Goal: Book appointment/travel/reservation

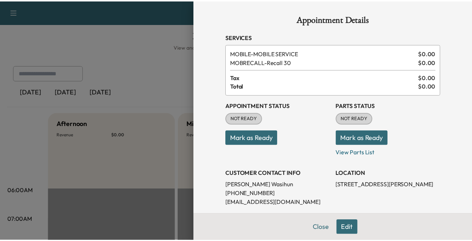
scroll to position [184, 0]
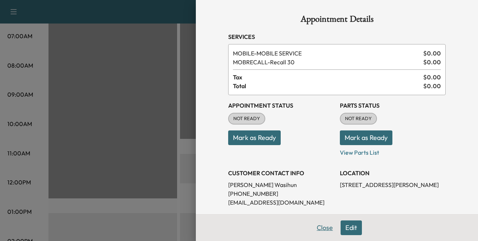
click at [315, 228] on button "Close" at bounding box center [325, 227] width 26 height 15
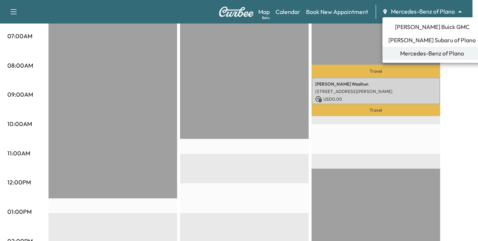
click at [408, 44] on span "[PERSON_NAME] Subaru of Plano" at bounding box center [431, 40] width 87 height 9
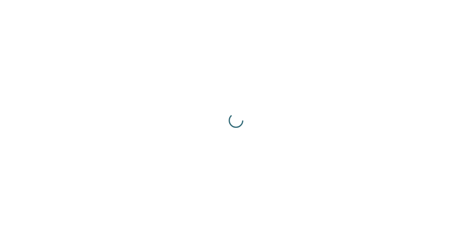
scroll to position [0, 0]
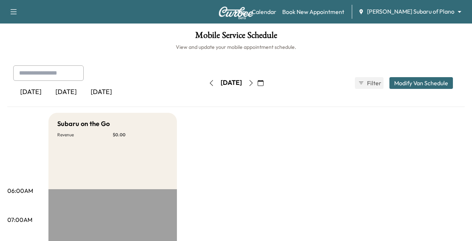
click at [39, 71] on input "text" at bounding box center [48, 72] width 71 height 15
click at [210, 84] on icon "button" at bounding box center [211, 83] width 3 height 6
click at [205, 84] on button "button" at bounding box center [211, 83] width 12 height 12
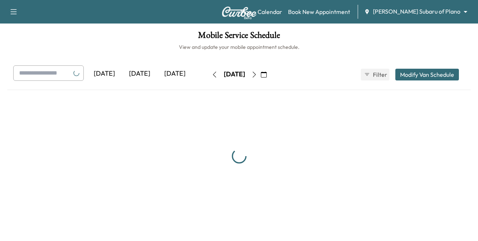
click at [208, 80] on button "button" at bounding box center [214, 75] width 12 height 12
click at [212, 77] on icon "button" at bounding box center [215, 75] width 6 height 6
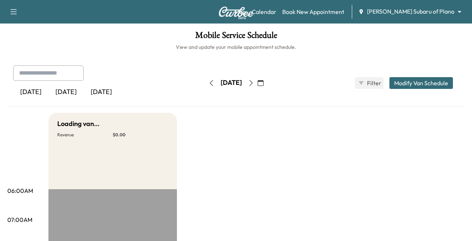
click at [209, 84] on icon "button" at bounding box center [212, 83] width 6 height 6
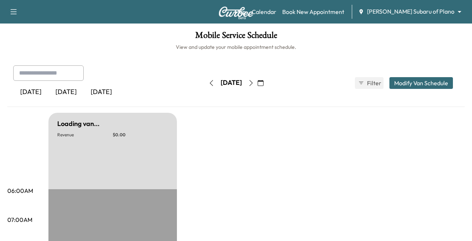
click at [209, 84] on icon "button" at bounding box center [212, 83] width 6 height 6
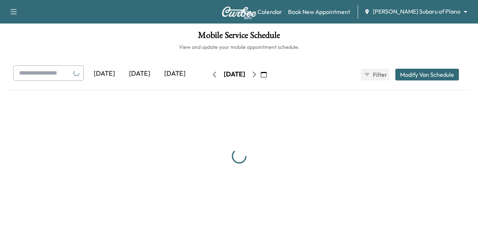
click at [212, 77] on icon "button" at bounding box center [215, 75] width 6 height 6
click at [208, 80] on button "button" at bounding box center [214, 75] width 12 height 12
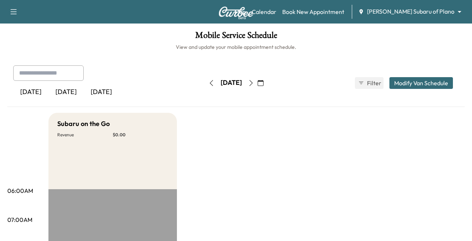
click at [205, 84] on button "button" at bounding box center [211, 83] width 12 height 12
click at [205, 84] on div "[DATE]" at bounding box center [231, 83] width 52 height 12
click at [209, 83] on icon "button" at bounding box center [212, 83] width 6 height 6
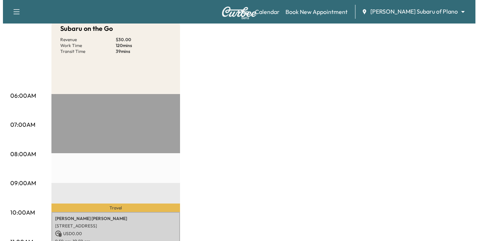
scroll to position [110, 0]
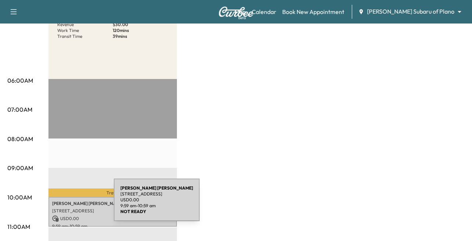
click at [59, 204] on p "[PERSON_NAME]" at bounding box center [112, 203] width 121 height 6
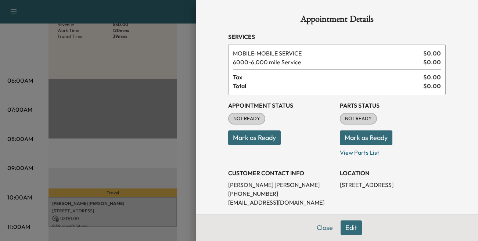
click at [345, 227] on button "Edit" at bounding box center [350, 227] width 21 height 15
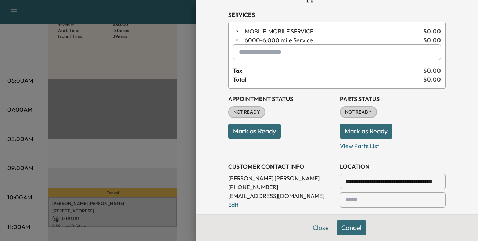
scroll to position [147, 0]
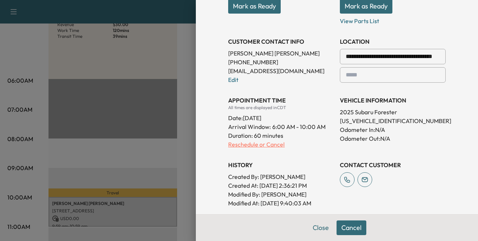
click at [238, 144] on p "Reschedule or Cancel" at bounding box center [281, 144] width 106 height 9
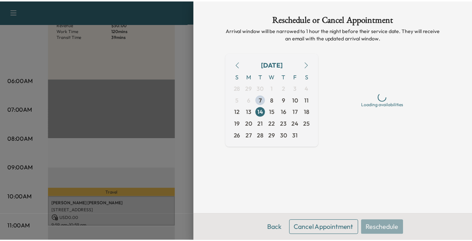
scroll to position [0, 0]
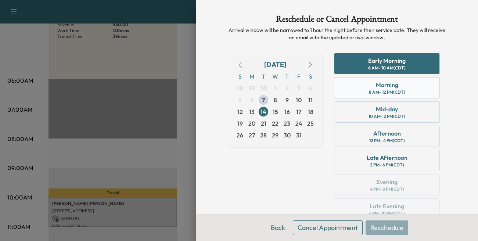
click at [376, 91] on div "8 AM - 12 PM (CDT)" at bounding box center [387, 92] width 36 height 6
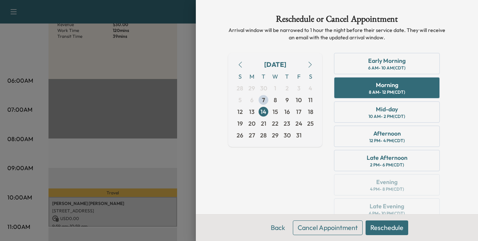
click at [377, 224] on button "Reschedule" at bounding box center [386, 227] width 43 height 15
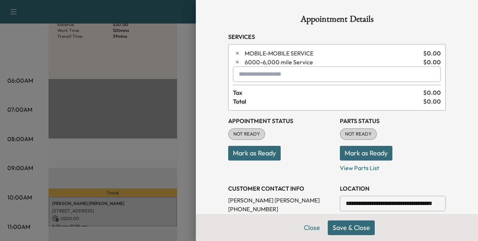
click at [340, 227] on button "Save & Close" at bounding box center [351, 227] width 47 height 15
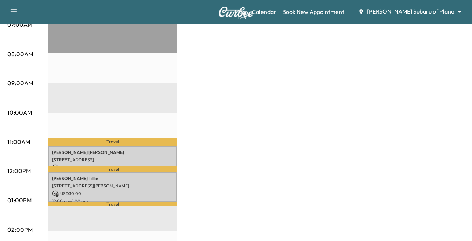
scroll to position [220, 0]
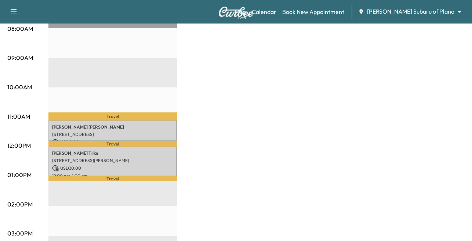
click at [6, 158] on div "Mobile Service Schedule View and update your mobile appointment schedule. [DATE…" at bounding box center [236, 126] width 472 height 647
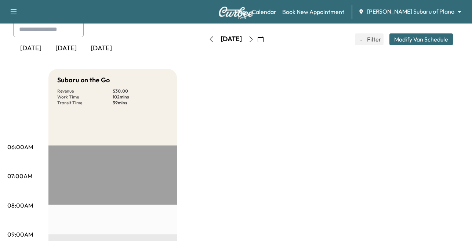
scroll to position [0, 0]
